Goal: Transaction & Acquisition: Book appointment/travel/reservation

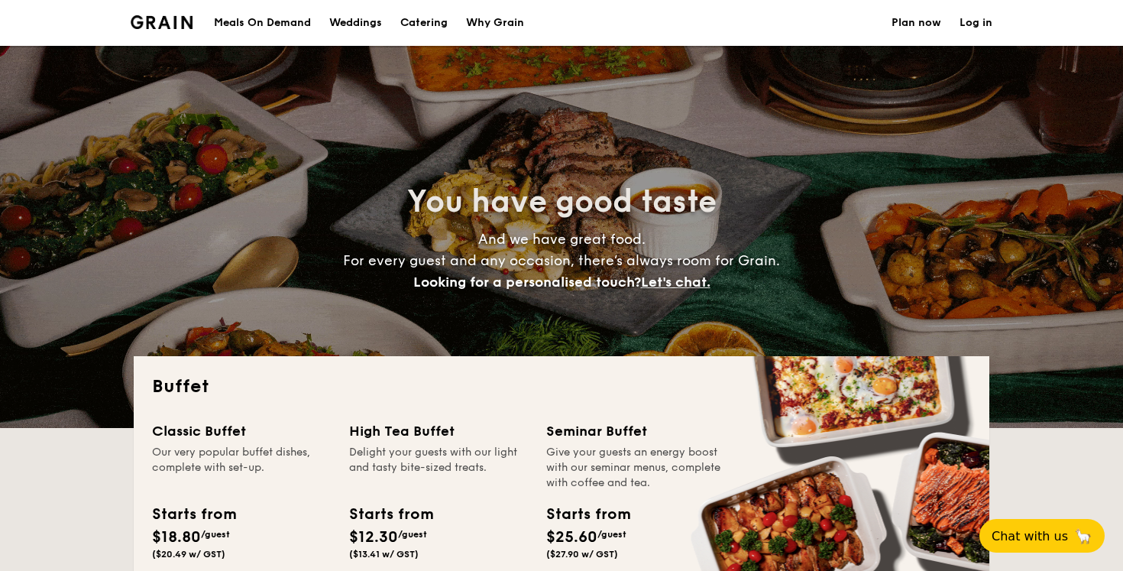
select select
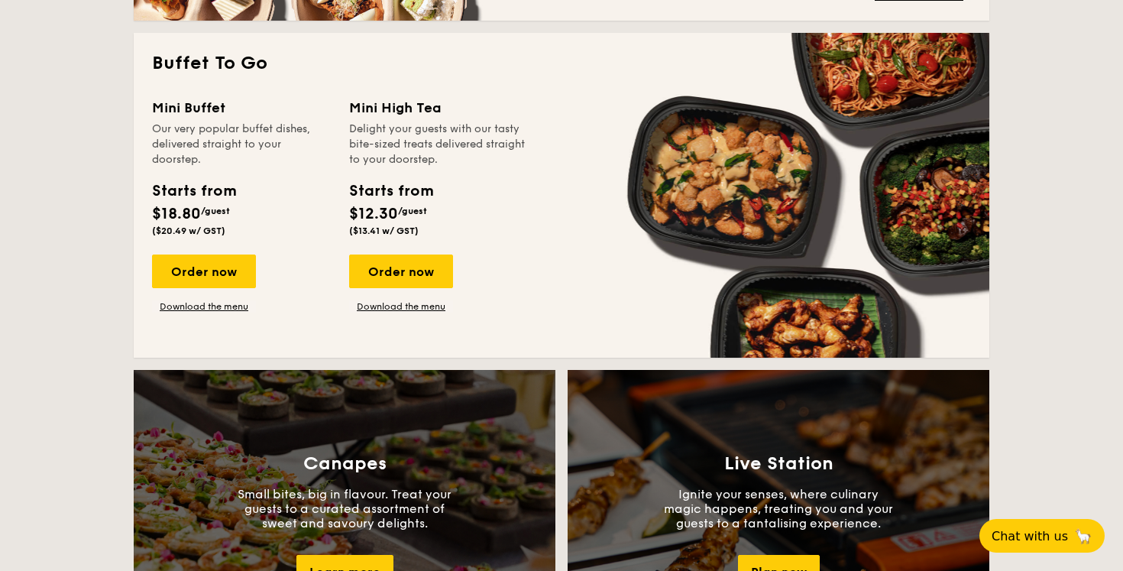
scroll to position [996, 0]
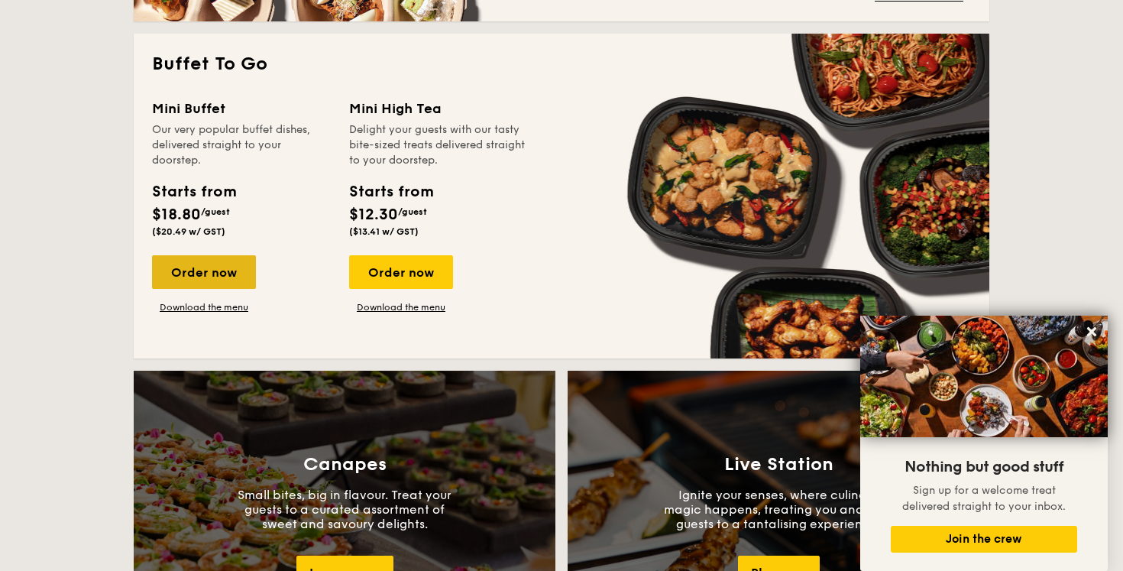
click at [179, 281] on div "Order now" at bounding box center [204, 272] width 104 height 34
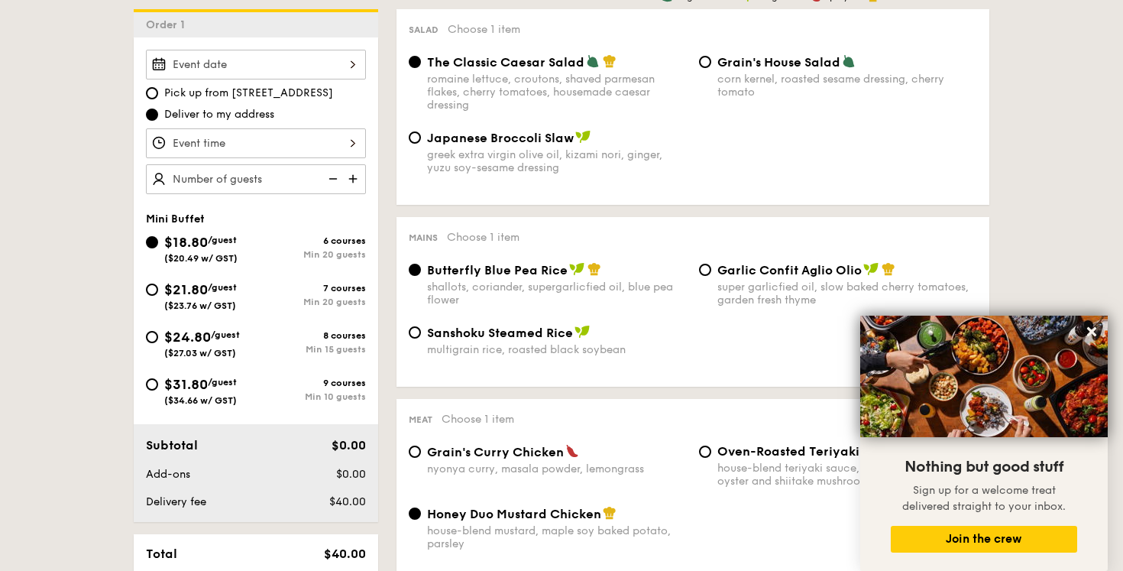
scroll to position [411, 0]
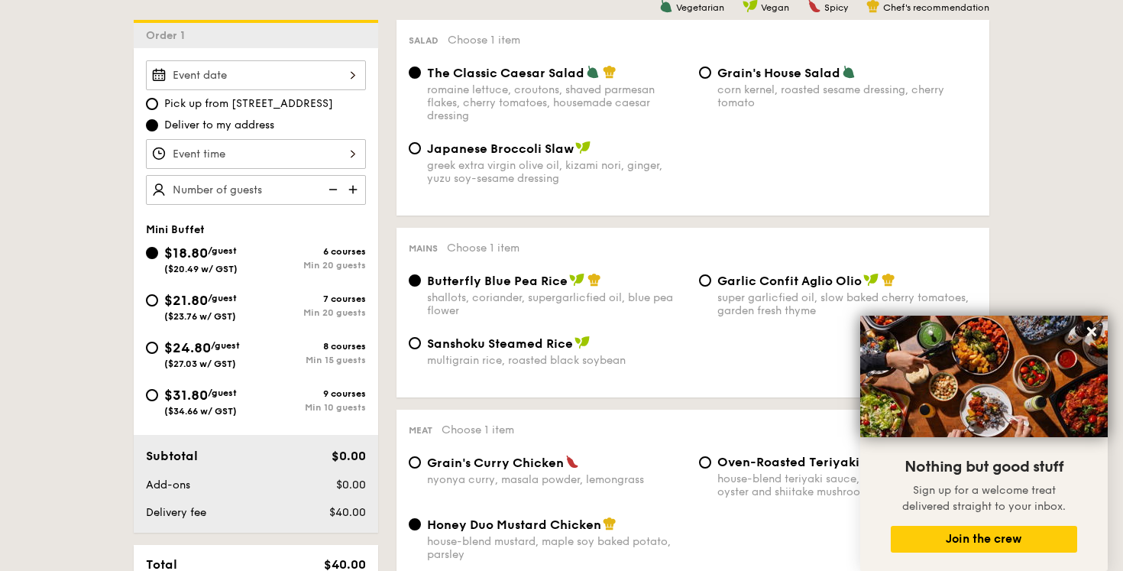
click at [253, 70] on div at bounding box center [256, 75] width 220 height 30
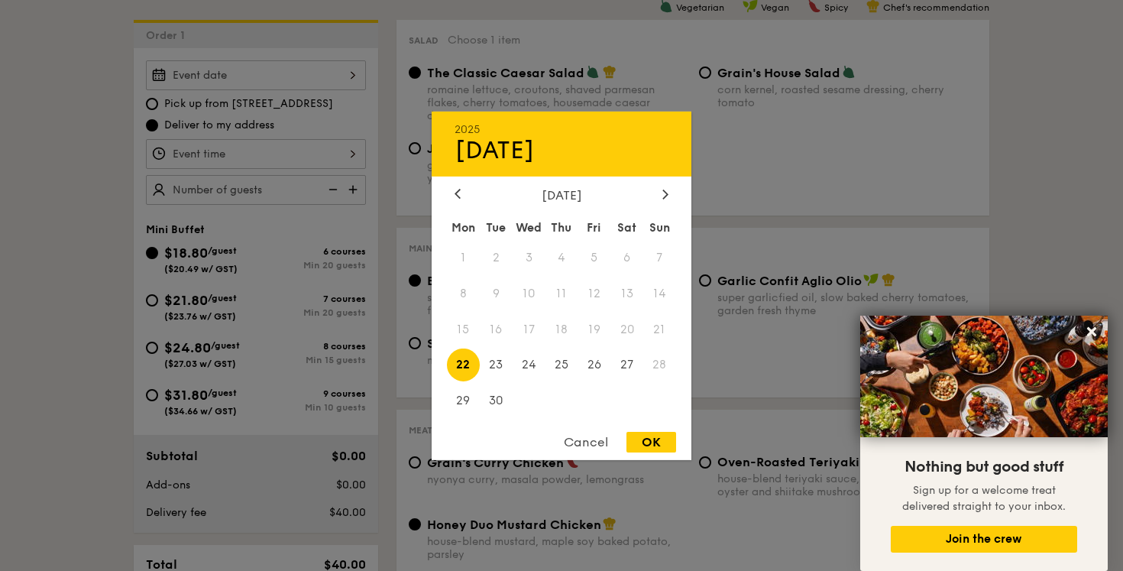
click at [620, 332] on span "20" at bounding box center [626, 328] width 33 height 33
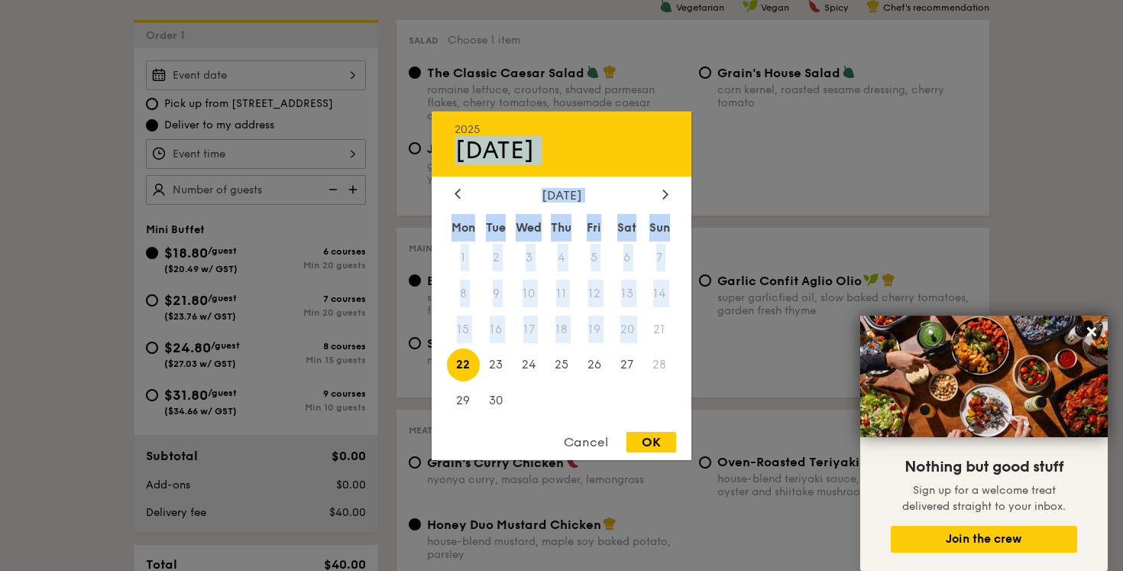
drag, startPoint x: 620, startPoint y: 332, endPoint x: 506, endPoint y: 160, distance: 206.2
click at [507, 160] on div "2025 Sep [DATE] Tue Wed Thu Fri Sat Sun 1 2 3 4 5 6 7 8 9 10 11 12 13 14 15 16 …" at bounding box center [562, 285] width 260 height 348
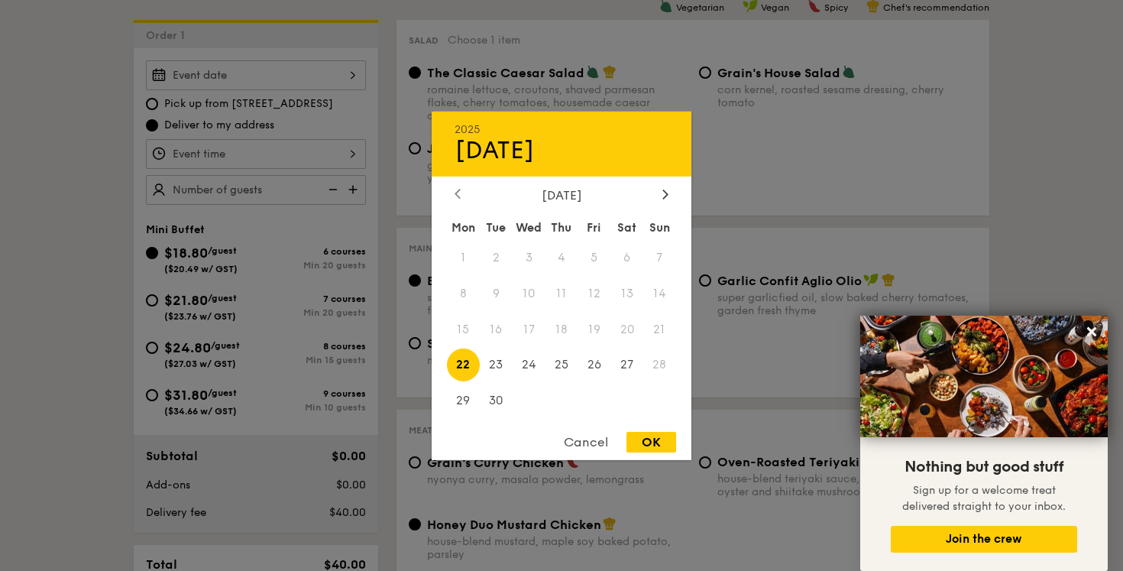
click at [457, 189] on icon at bounding box center [458, 194] width 6 height 10
click at [655, 200] on div "[DATE]" at bounding box center [562, 194] width 214 height 15
click at [659, 198] on div at bounding box center [666, 194] width 14 height 15
click at [617, 322] on span "20" at bounding box center [626, 328] width 33 height 33
click at [617, 328] on span "20" at bounding box center [626, 328] width 33 height 33
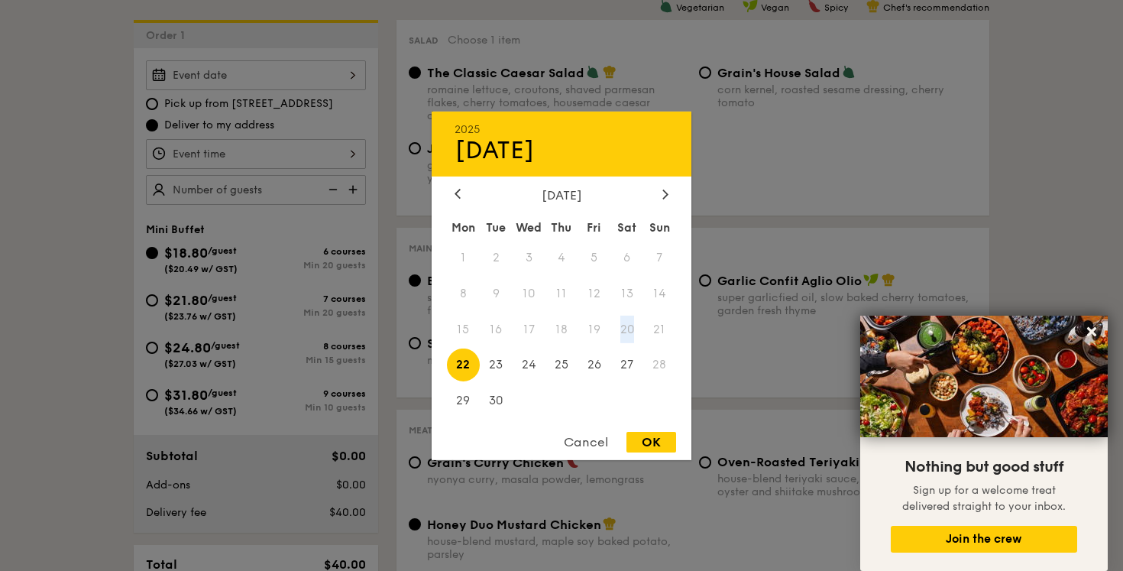
click at [617, 328] on span "20" at bounding box center [626, 328] width 33 height 33
drag, startPoint x: 617, startPoint y: 328, endPoint x: 501, endPoint y: 221, distance: 157.9
click at [594, 306] on div "Mon Tue Wed Thu Fri Sat Sun 1 2 3 4 5 6 7 8 9 10 11 12 13 14 15 16 17 18 19 20 …" at bounding box center [562, 316] width 260 height 206
click at [583, 439] on div "Cancel" at bounding box center [586, 442] width 75 height 21
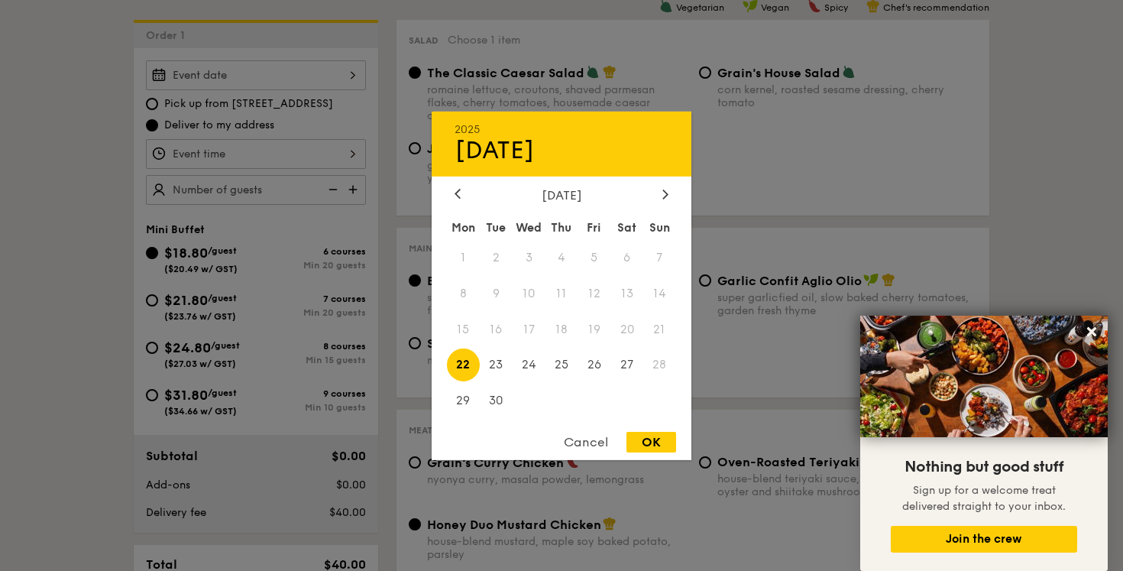
click at [309, 76] on div "2025 Sep [DATE] Tue Wed Thu Fri Sat Sun 1 2 3 4 5 6 7 8 9 10 11 12 13 14 15 16 …" at bounding box center [256, 75] width 220 height 30
click at [338, 50] on div at bounding box center [561, 285] width 1123 height 571
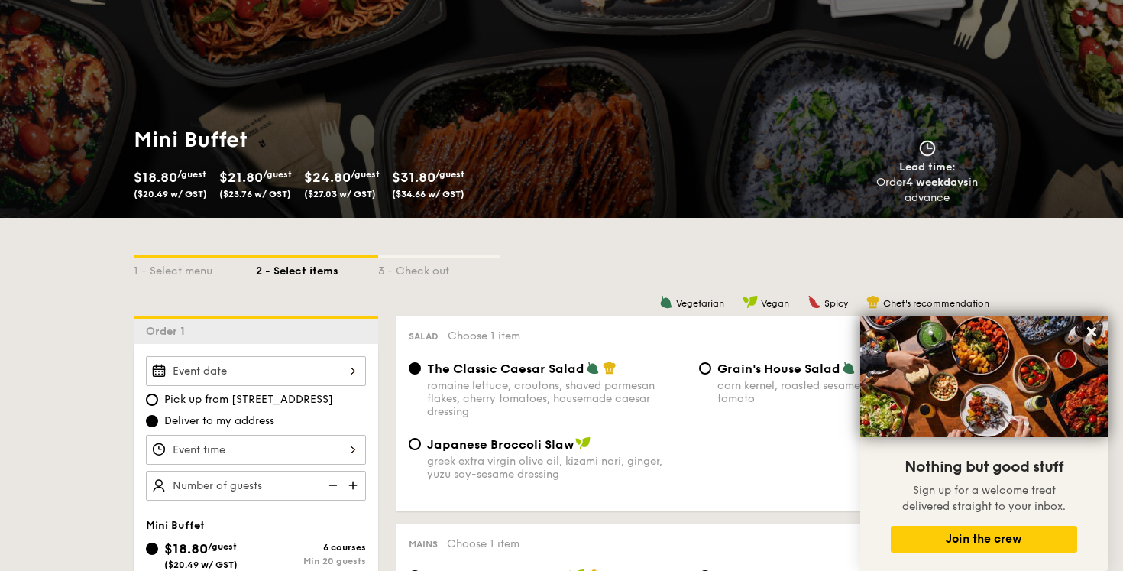
scroll to position [116, 0]
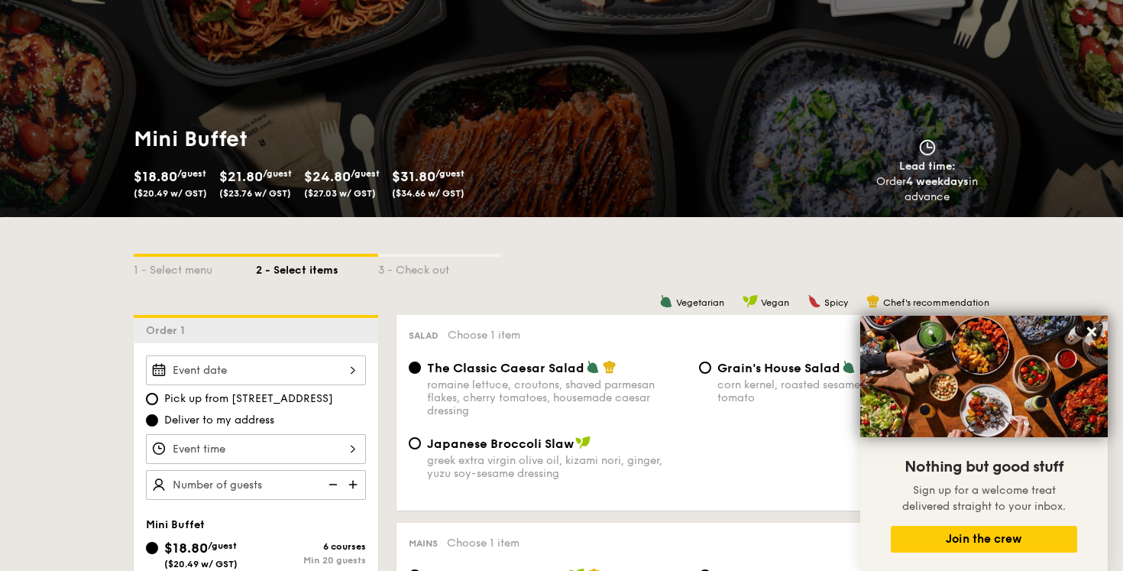
click at [937, 196] on div "Order 4 weekdays in advance" at bounding box center [927, 189] width 137 height 31
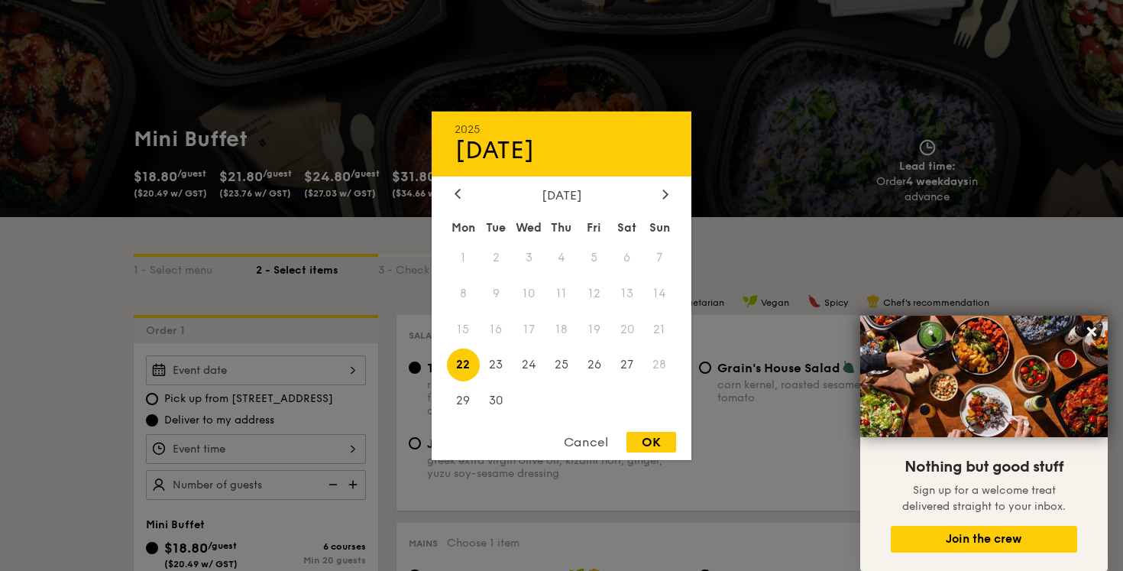
click at [297, 377] on div "2025 Sep [DATE] Tue Wed Thu Fri Sat Sun 1 2 3 4 5 6 7 8 9 10 11 12 13 14 15 16 …" at bounding box center [256, 370] width 220 height 30
click at [622, 336] on span "20" at bounding box center [626, 328] width 33 height 33
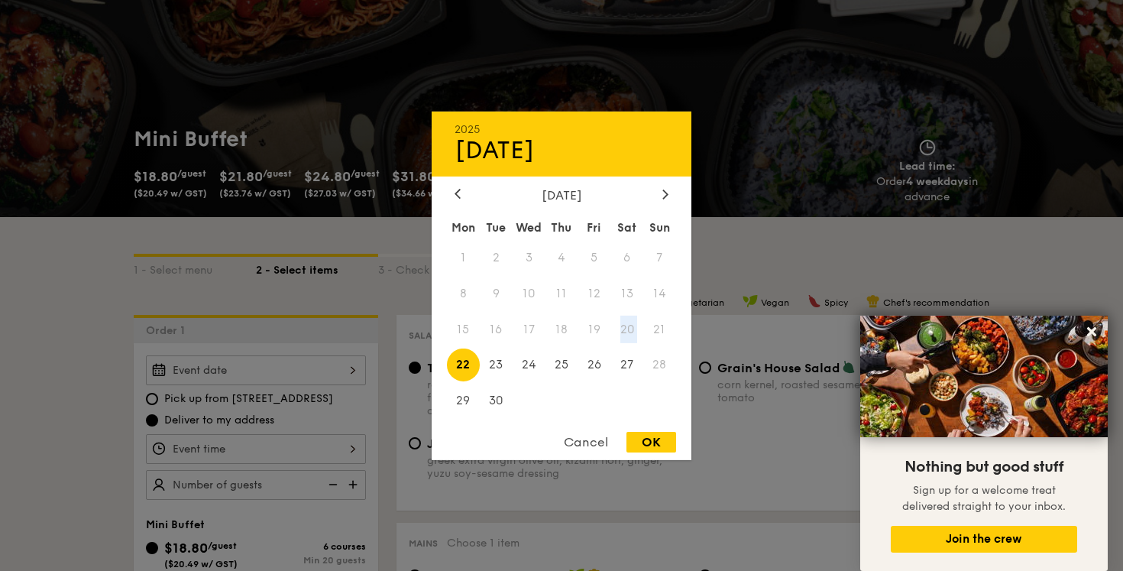
click at [622, 336] on span "20" at bounding box center [626, 328] width 33 height 33
click at [574, 437] on div "Cancel" at bounding box center [586, 442] width 75 height 21
click at [268, 367] on div "2025 Sep [DATE] Tue Wed Thu Fri Sat Sun 1 2 3 4 5 6 7 8 9 10 11 12 13 14 15 16 …" at bounding box center [256, 370] width 220 height 30
click at [343, 282] on div at bounding box center [561, 285] width 1123 height 571
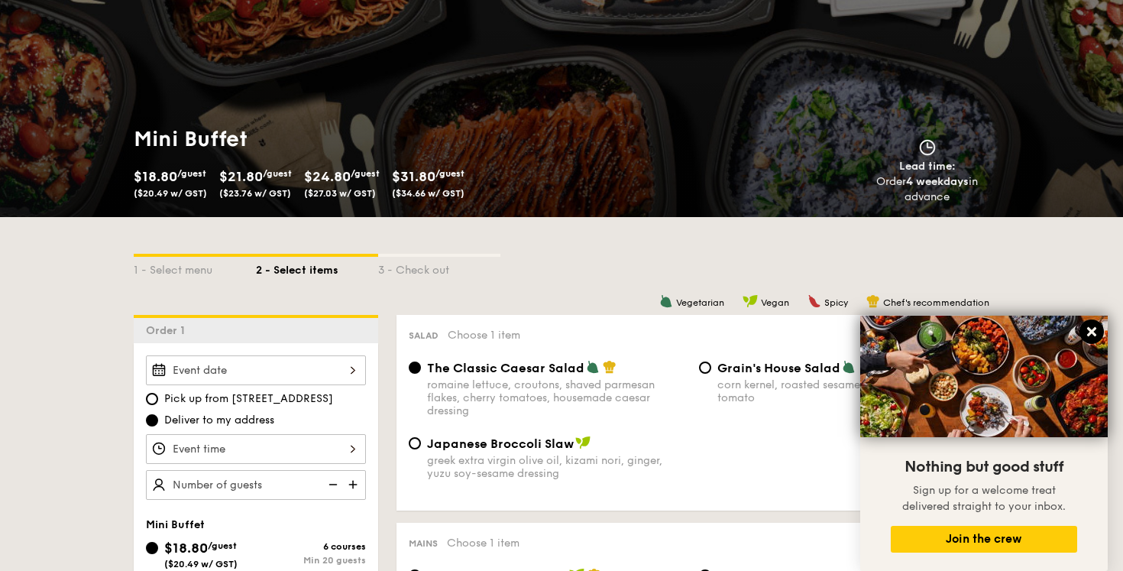
click at [1092, 331] on icon at bounding box center [1091, 331] width 9 height 9
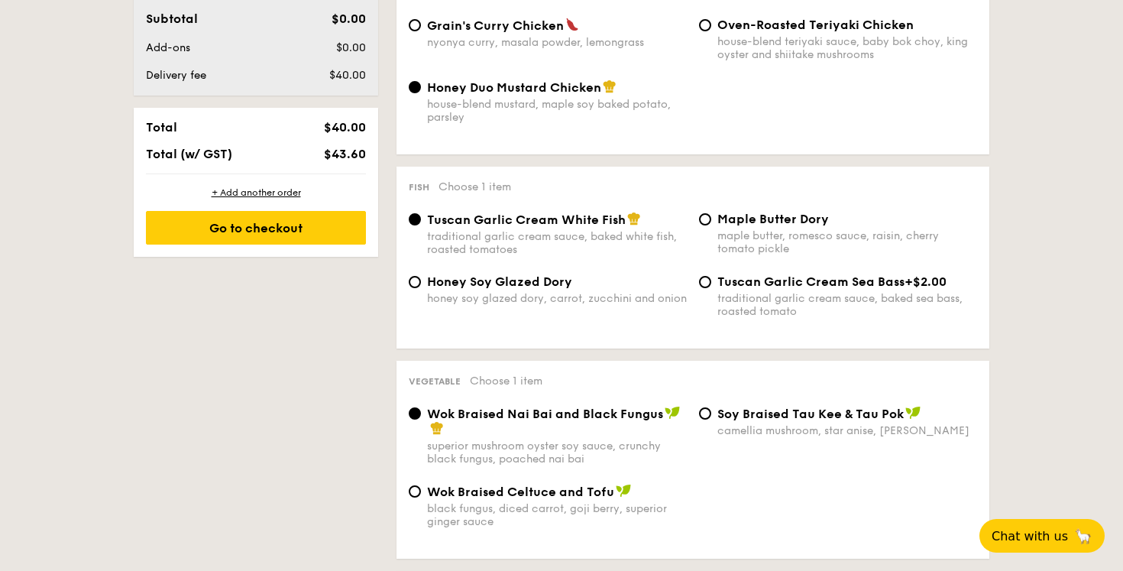
scroll to position [886, 0]
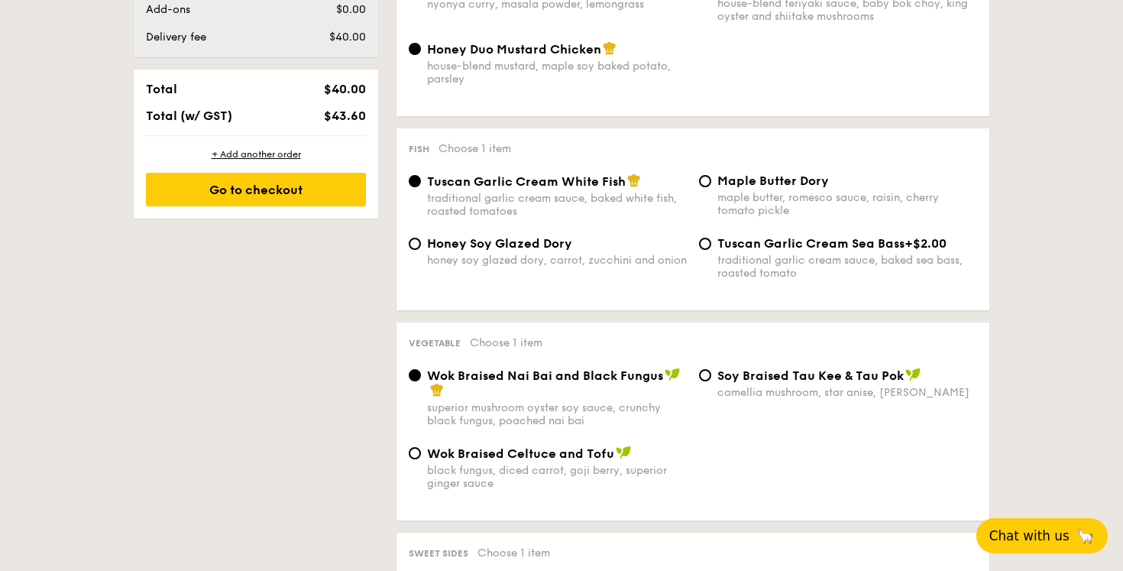
click at [1027, 536] on span "Chat with us" at bounding box center [1029, 535] width 80 height 15
